Goal: Task Accomplishment & Management: Complete application form

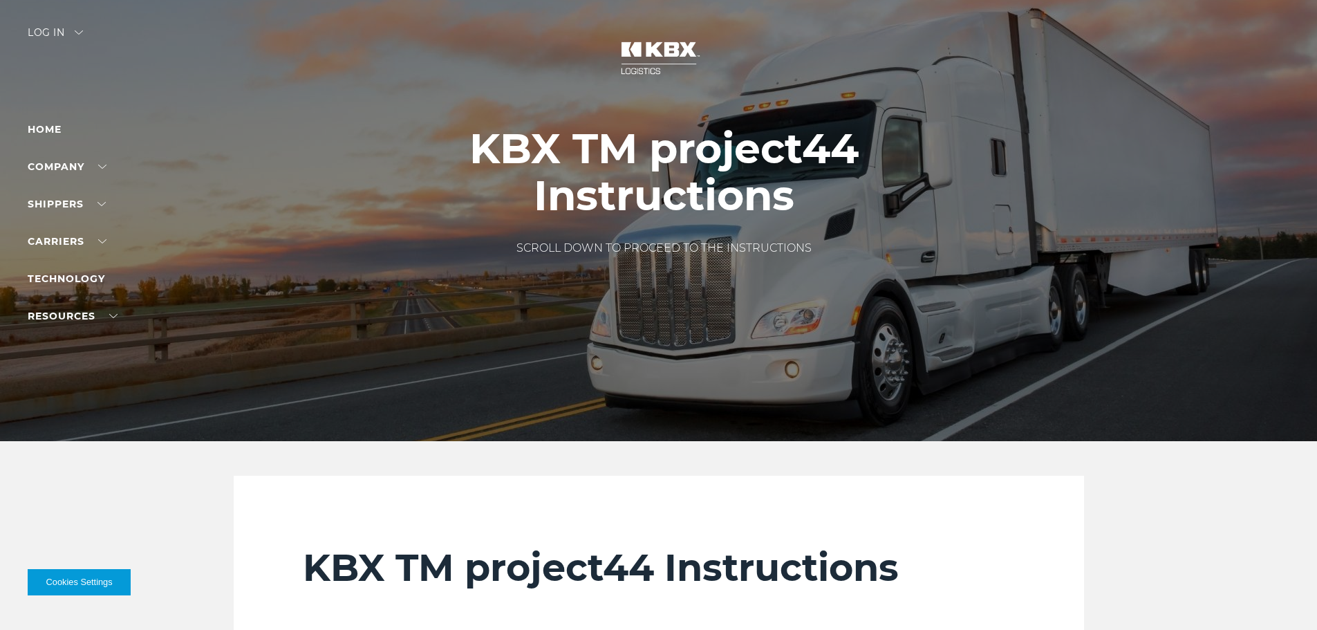
click at [51, 28] on div "Log in" at bounding box center [55, 38] width 55 height 20
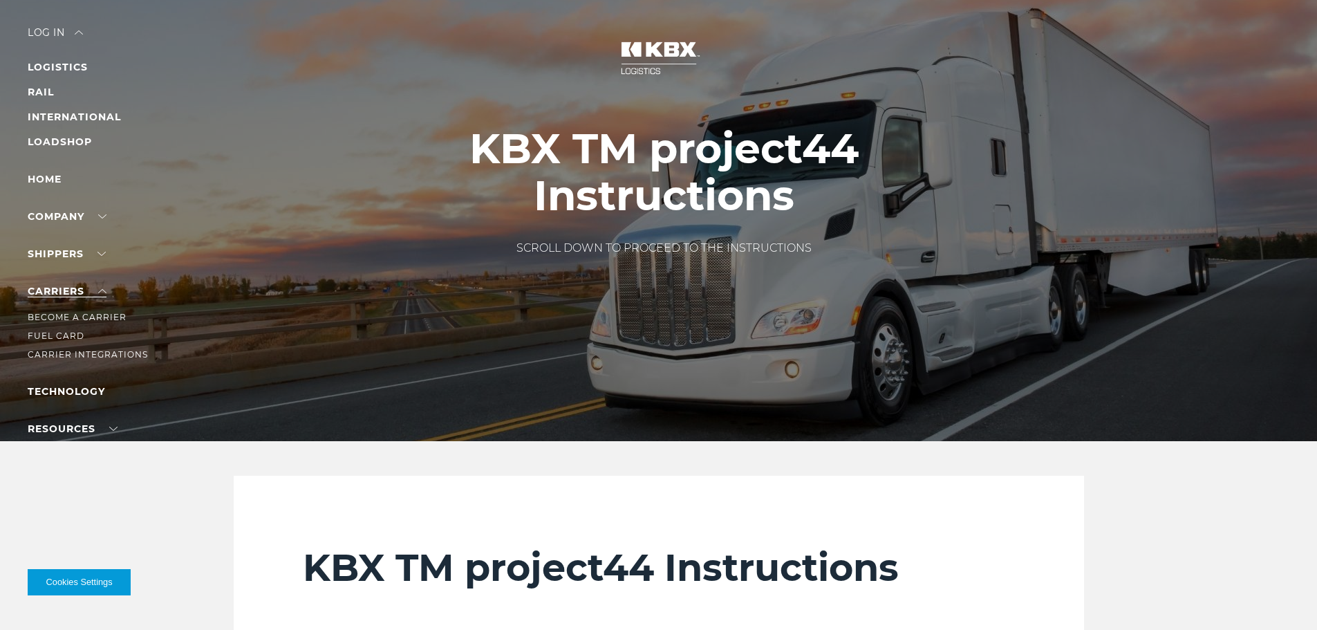
click at [75, 292] on link "Carriers" at bounding box center [67, 291] width 79 height 12
click at [50, 28] on div "Log in" at bounding box center [55, 38] width 55 height 20
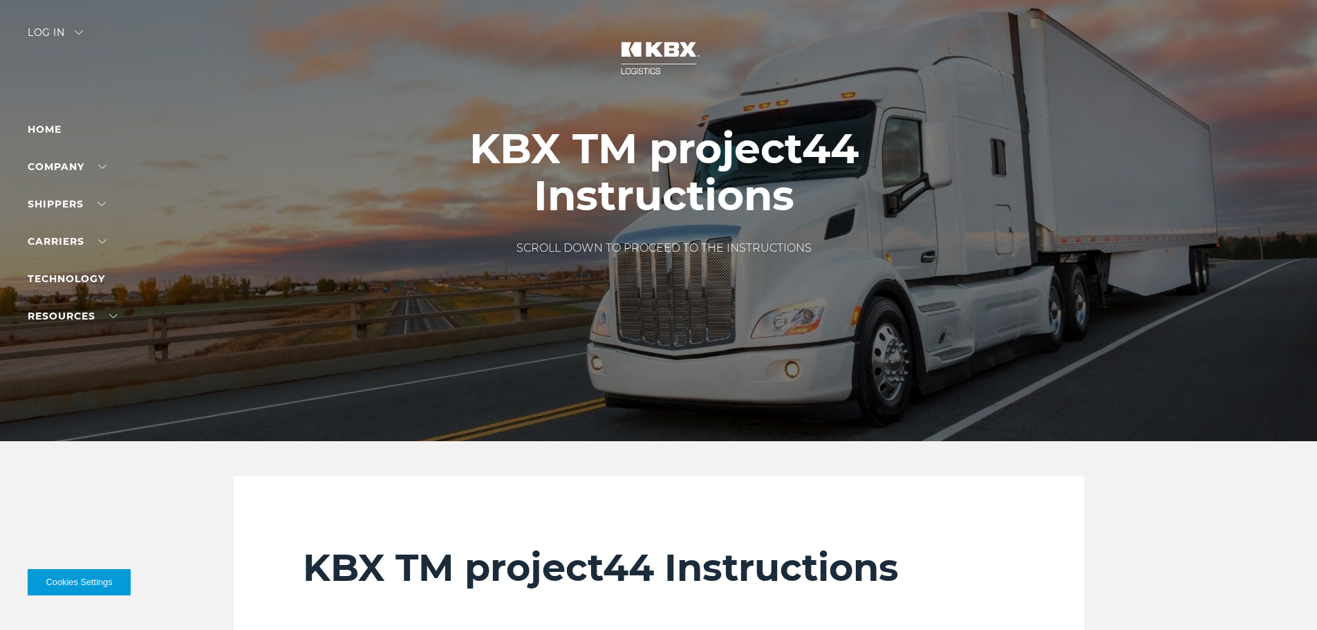
click at [50, 28] on div "Log in" at bounding box center [55, 38] width 55 height 20
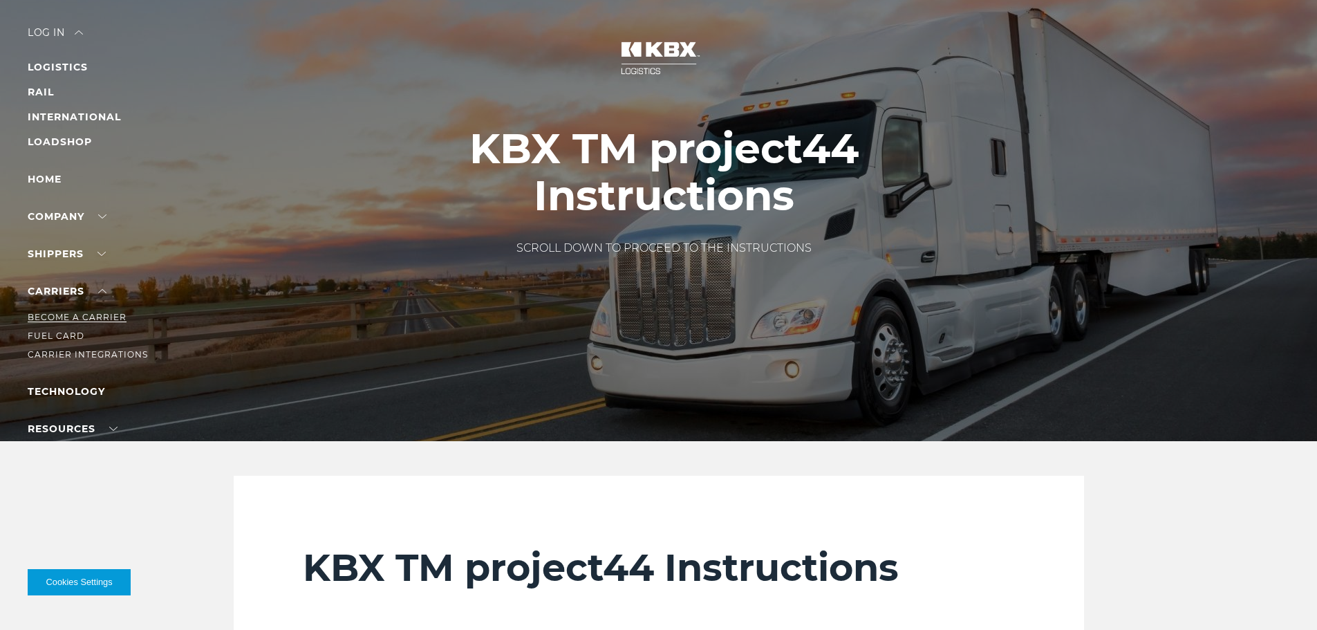
click at [95, 312] on link "Become a Carrier" at bounding box center [77, 317] width 99 height 10
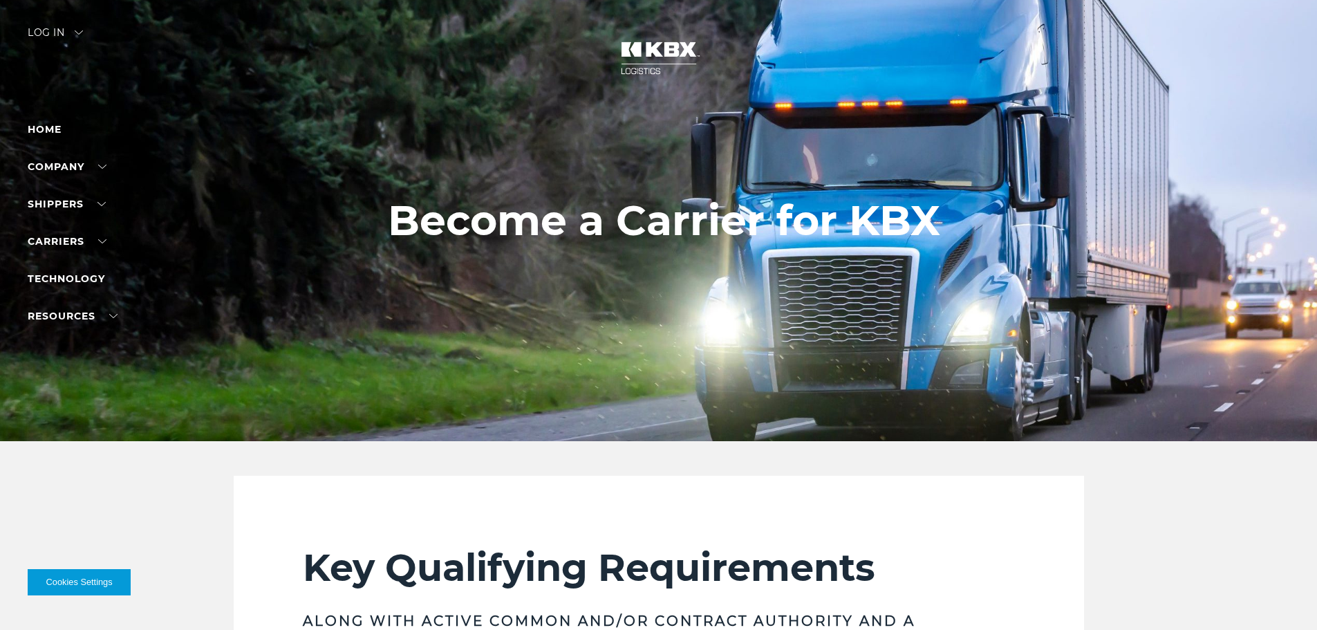
click at [48, 29] on div "Log in" at bounding box center [55, 38] width 55 height 20
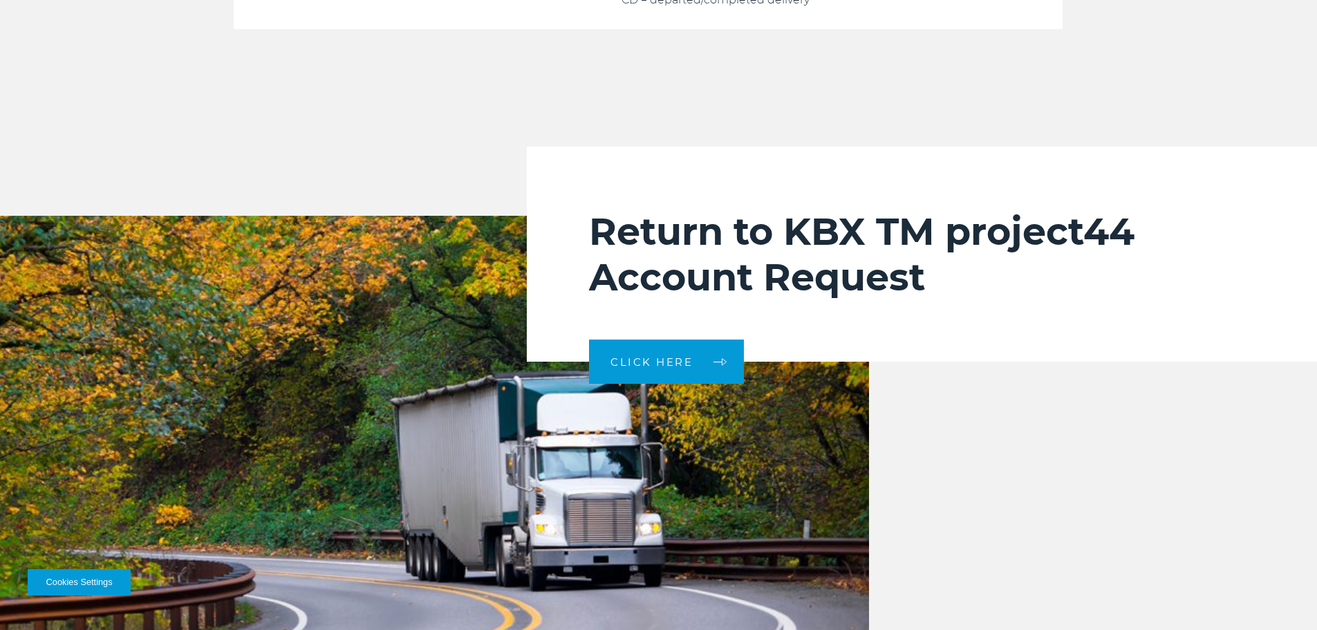
scroll to position [4977, 0]
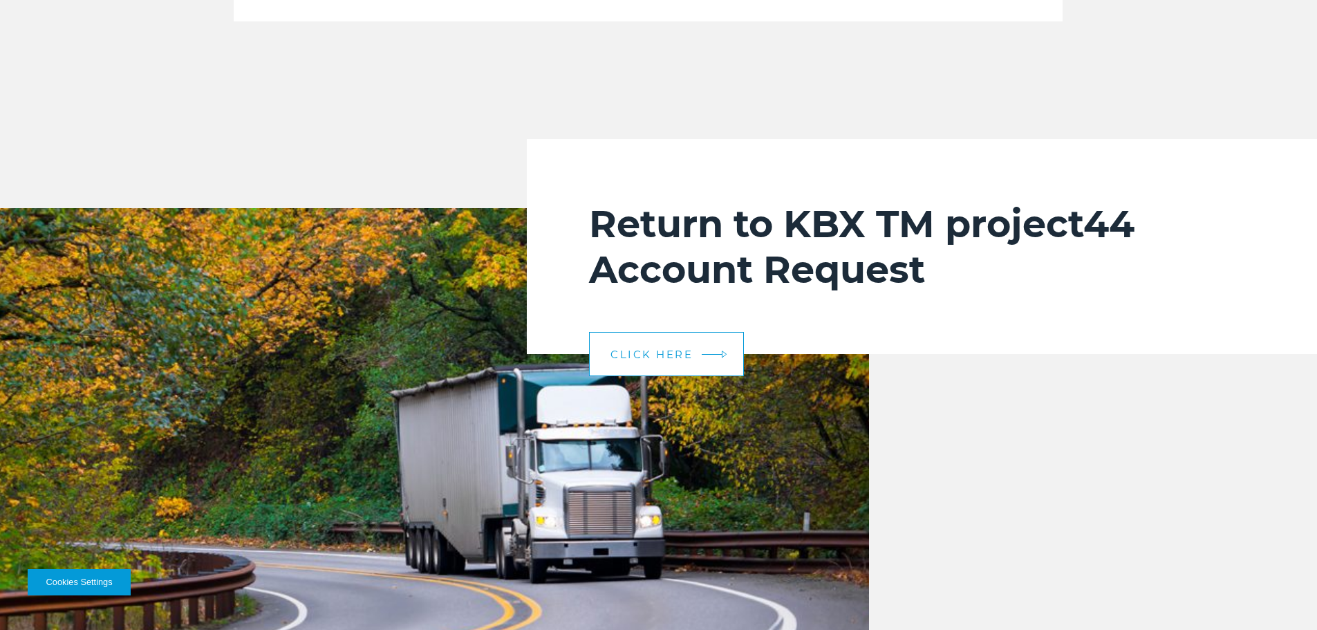
click at [713, 374] on link "CLICK HERE" at bounding box center [666, 354] width 155 height 44
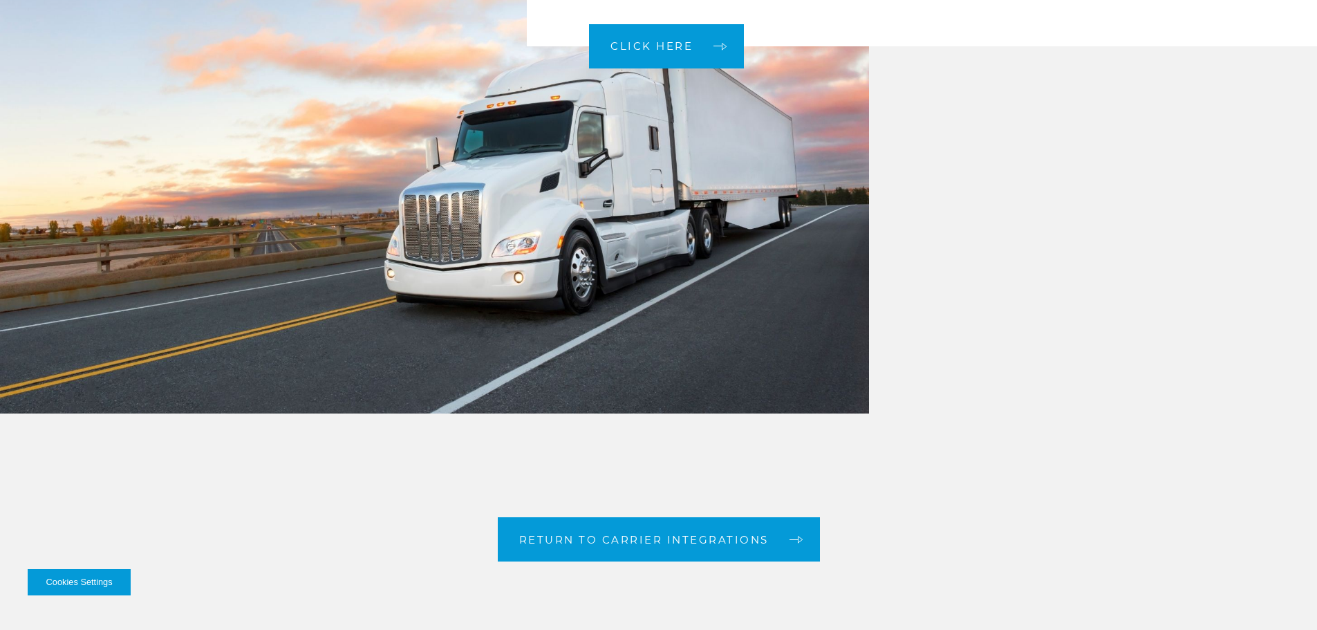
scroll to position [3594, 0]
